Goal: Find specific page/section: Find specific page/section

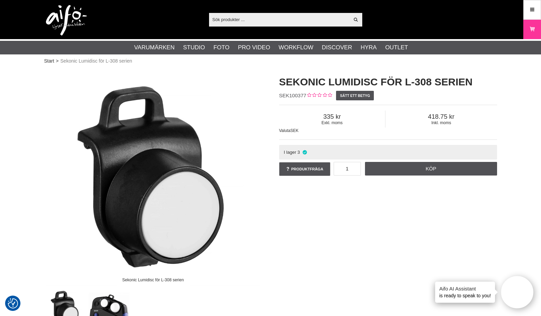
click at [354, 220] on div "Sekonic Lumidisc för L-308 serien Sekonic Lumidisc för L-308 serien SEK100377 S…" at bounding box center [271, 198] width 470 height 261
click at [334, 234] on div "Sekonic Lumidisc för L-308 serien Sekonic Lumidisc för L-308 serien SEK100377 S…" at bounding box center [271, 198] width 470 height 261
